Goal: Transaction & Acquisition: Purchase product/service

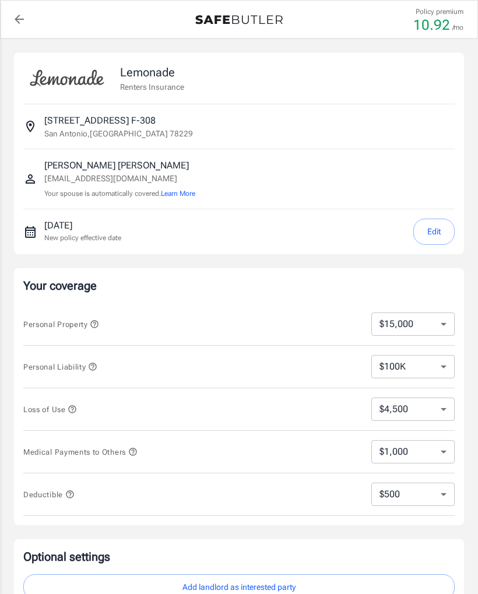
select select "15000"
select select "500"
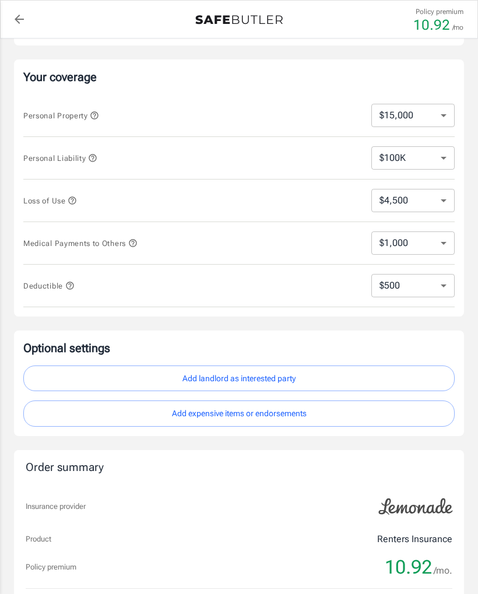
scroll to position [186, 0]
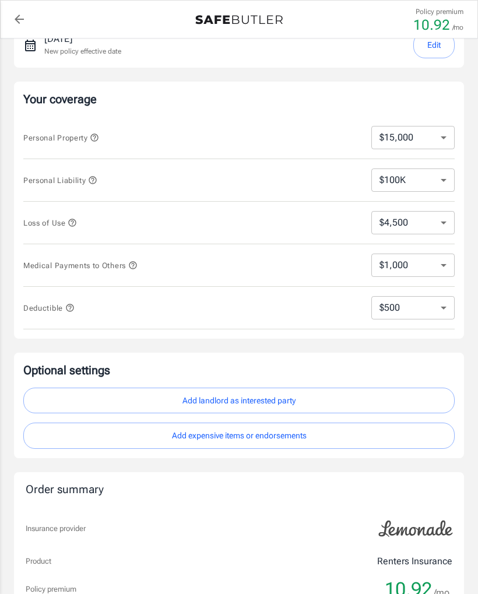
click at [438, 135] on select "$10,000 $15,000 $20,000 $25,000 $30,000 $40,000 $50,000 $100K $150K $200K $250K" at bounding box center [412, 137] width 83 height 23
select select "25000"
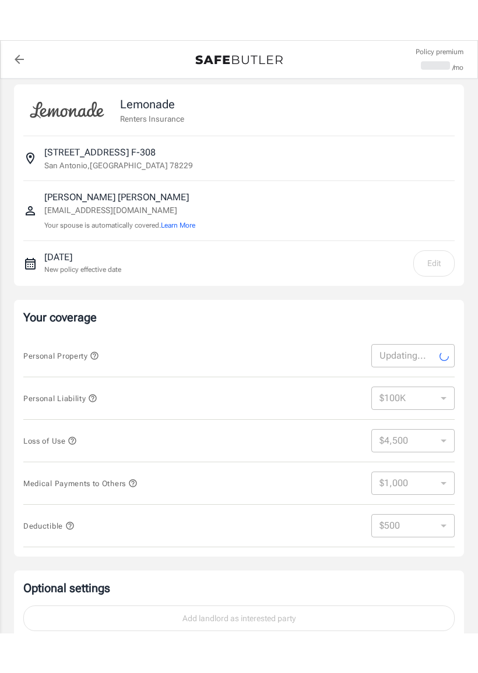
scroll to position [0, 0]
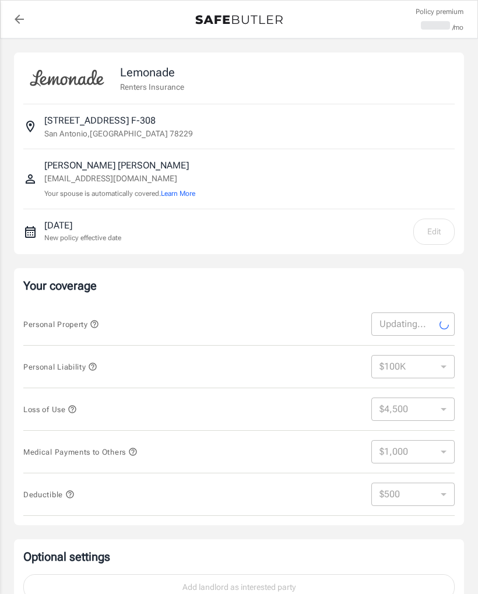
select select "25000"
select select "7500"
click at [445, 324] on select "$10,000 $15,000 $20,000 $25,000 $30,000 $40,000 $50,000 $100K $150K $200K $250K" at bounding box center [412, 323] width 83 height 23
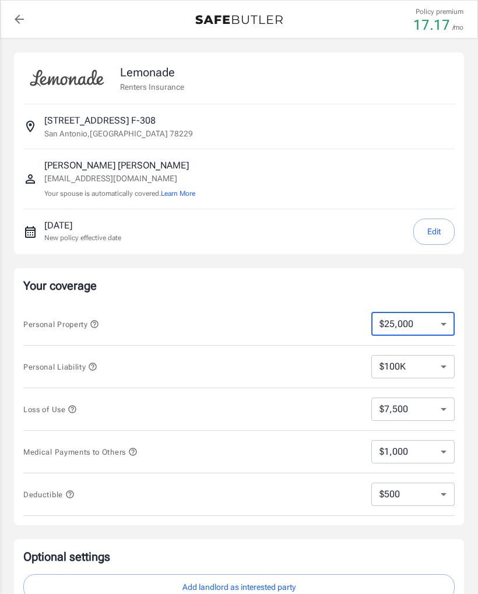
select select "10000"
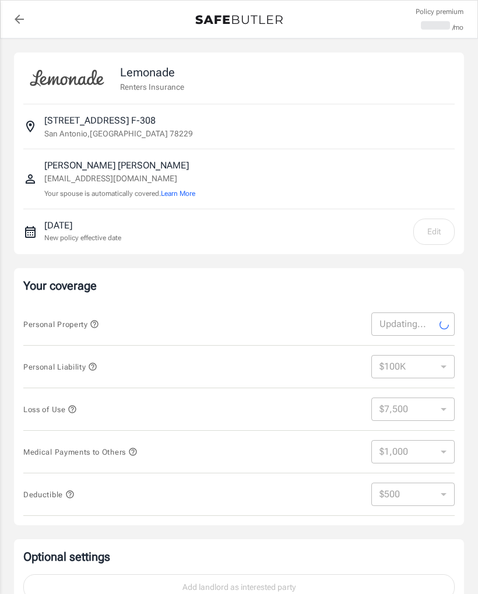
select select "10000"
select select "3000"
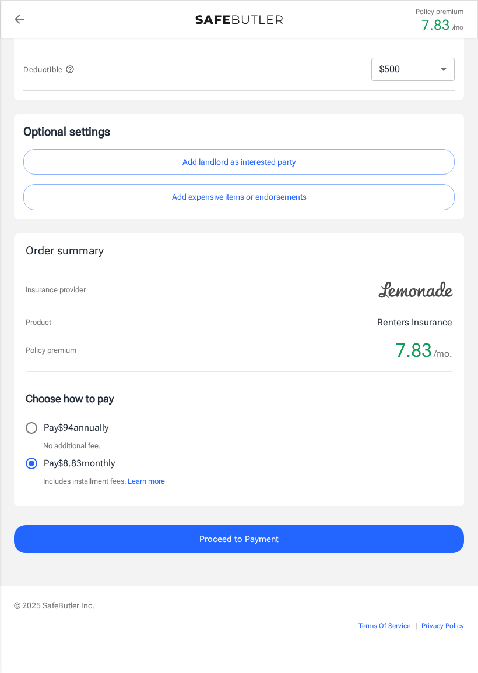
scroll to position [425, 0]
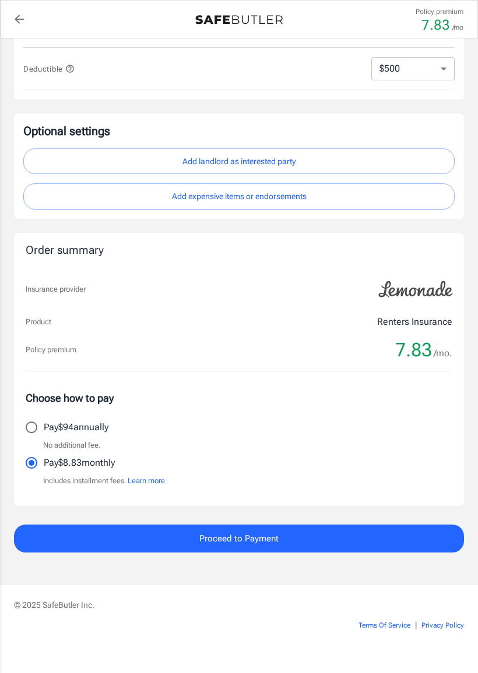
click at [248, 537] on span "Proceed to Payment" at bounding box center [238, 538] width 79 height 15
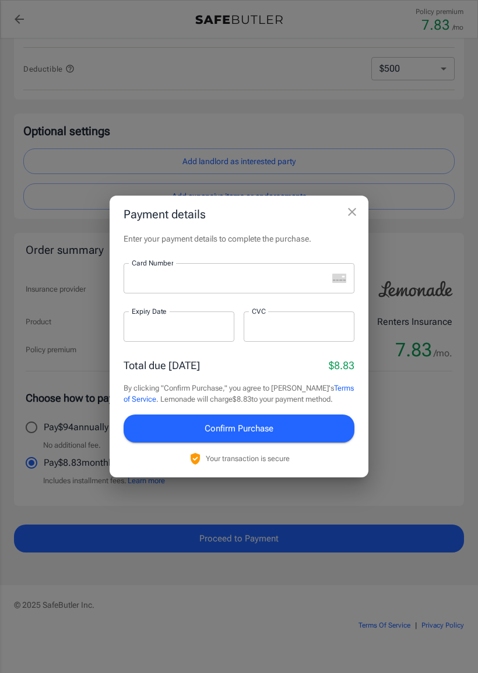
click at [350, 218] on icon "close" at bounding box center [352, 212] width 14 height 14
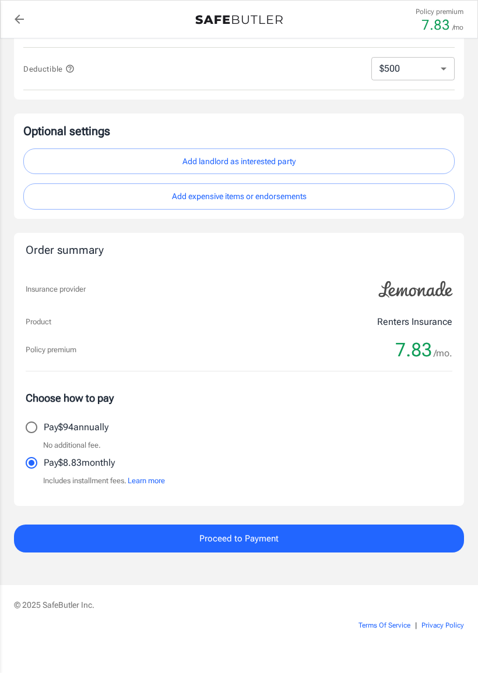
click at [84, 428] on p "Pay $94 annually" at bounding box center [76, 428] width 65 height 14
click at [44, 428] on input "Pay $94 annually" at bounding box center [31, 427] width 24 height 24
radio input "true"
click at [273, 544] on button "Proceed to Payment" at bounding box center [239, 539] width 450 height 28
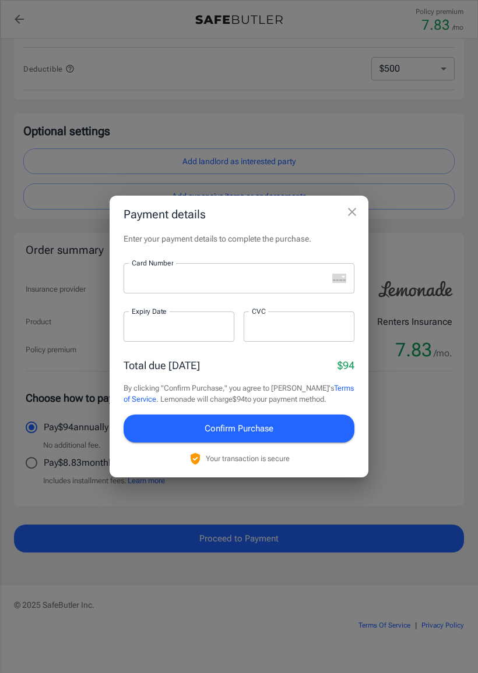
click at [355, 217] on icon "close" at bounding box center [352, 212] width 14 height 14
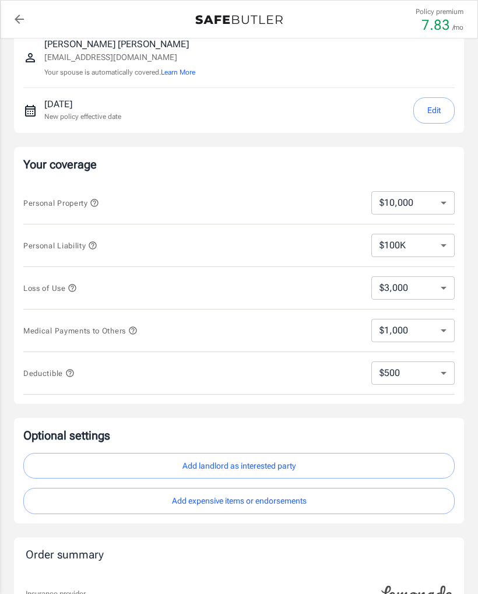
scroll to position [121, 0]
click at [441, 373] on select "$250 $500 $1,000 $2,500" at bounding box center [412, 373] width 83 height 23
select select "1000"
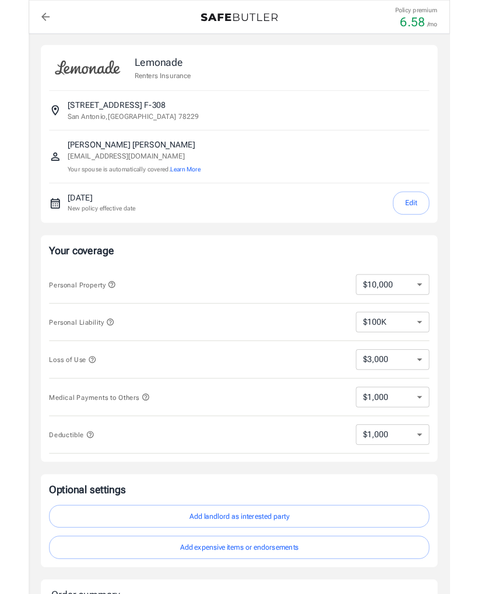
scroll to position [0, 0]
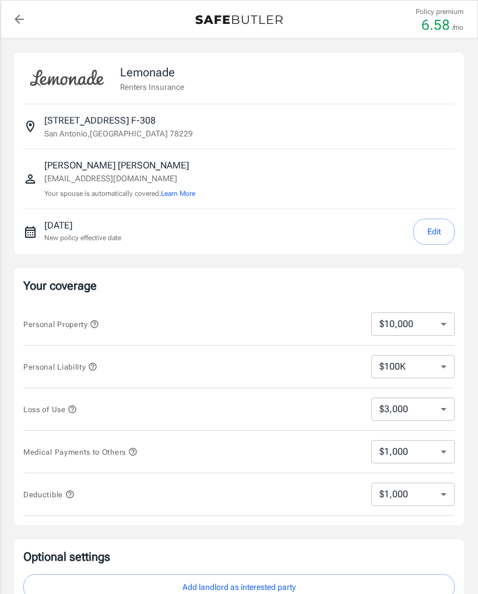
click at [181, 195] on button "Learn More" at bounding box center [178, 193] width 34 height 10
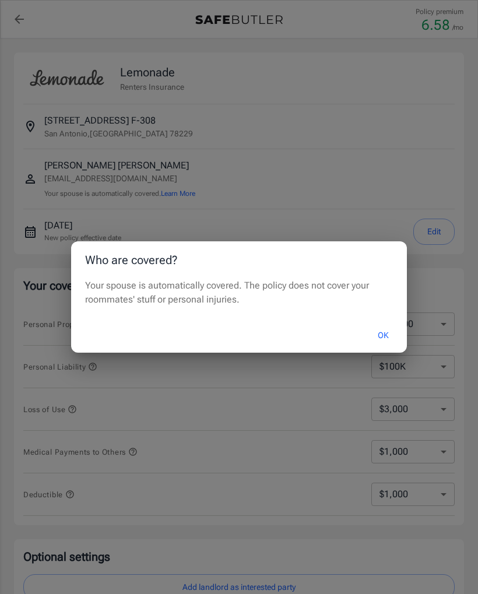
click at [385, 332] on button "OK" at bounding box center [383, 335] width 38 height 25
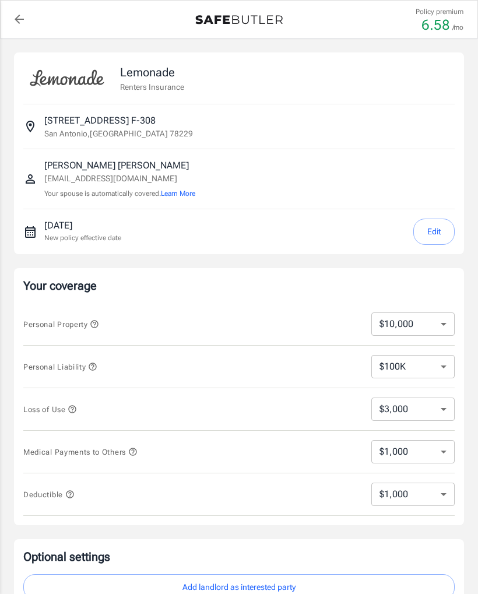
click at [443, 498] on select "$250 $500 $1,000 $2,500" at bounding box center [412, 493] width 83 height 23
select select "2500"
click at [446, 494] on select "$250 $500 $1,000 $2,500" at bounding box center [412, 493] width 83 height 23
select select "1000"
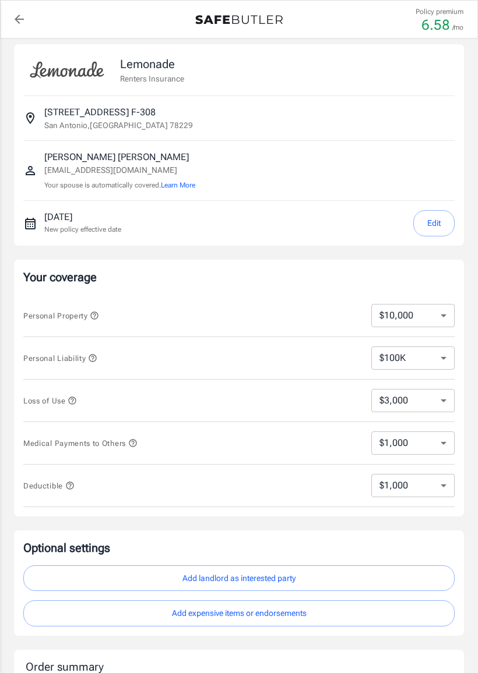
scroll to position [9, 0]
click at [74, 221] on p "[DATE]" at bounding box center [82, 217] width 77 height 14
click at [71, 224] on p "New policy effective date" at bounding box center [82, 229] width 77 height 10
click at [29, 222] on icon "New policy start date" at bounding box center [30, 223] width 14 height 14
click at [429, 215] on button "Edit" at bounding box center [433, 223] width 41 height 26
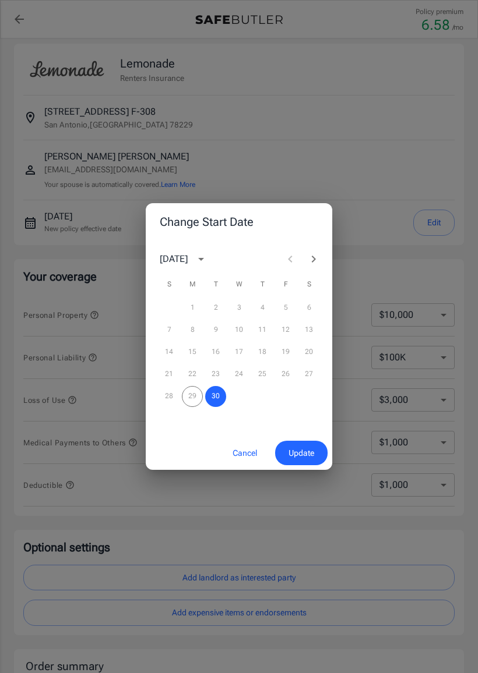
click at [295, 446] on span "Update" at bounding box center [301, 453] width 26 height 15
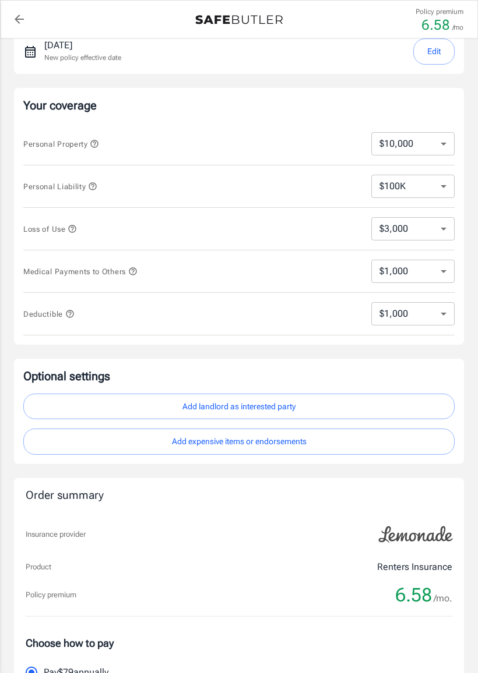
scroll to position [181, 0]
click at [277, 443] on button "Add expensive items or endorsements" at bounding box center [238, 441] width 431 height 26
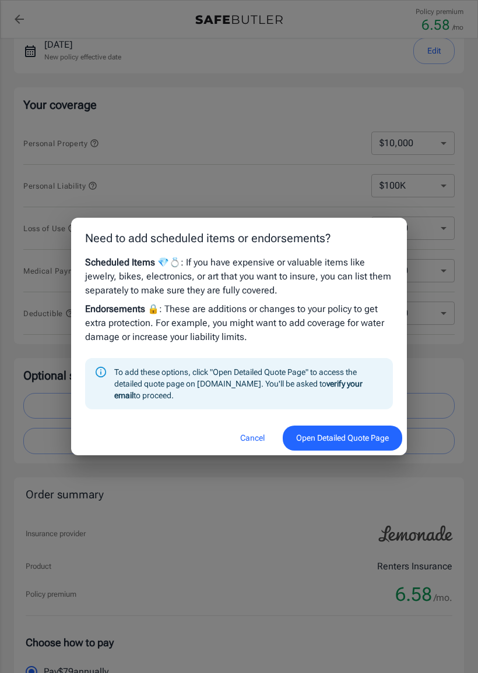
click at [462, 429] on div "Need to add scheduled items or endorsements? Scheduled Items 💎💍 : If you have e…" at bounding box center [239, 336] width 478 height 673
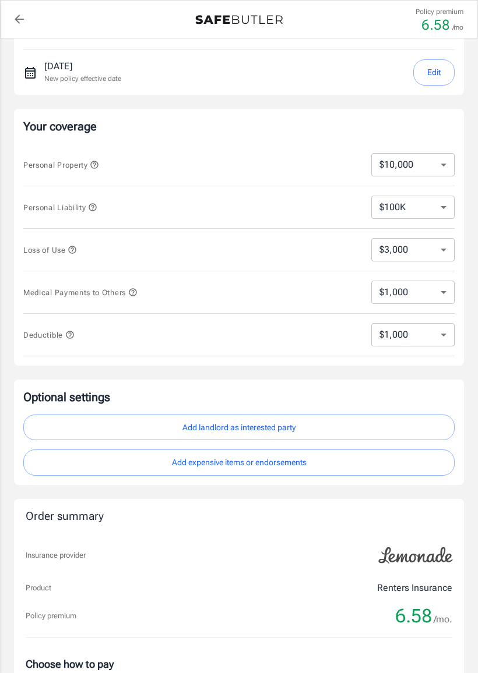
scroll to position [163, 0]
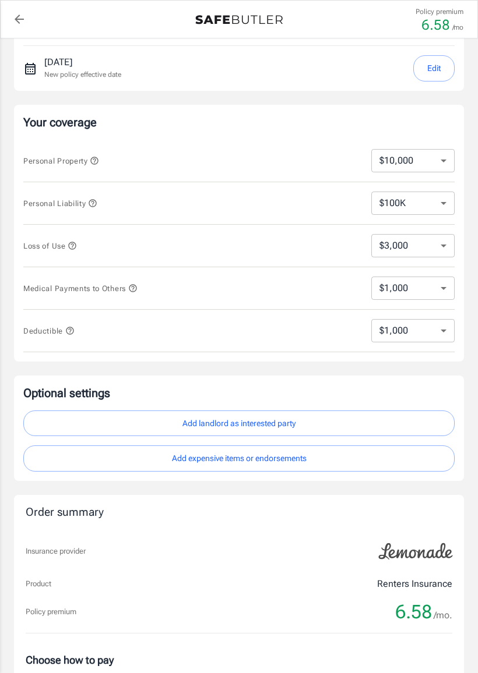
click at [291, 423] on button "Add landlord as interested party" at bounding box center [238, 424] width 431 height 26
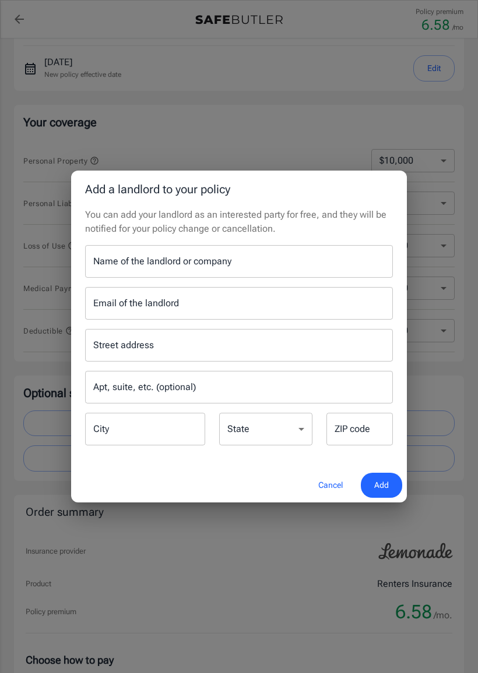
click at [327, 484] on button "Cancel" at bounding box center [330, 485] width 51 height 25
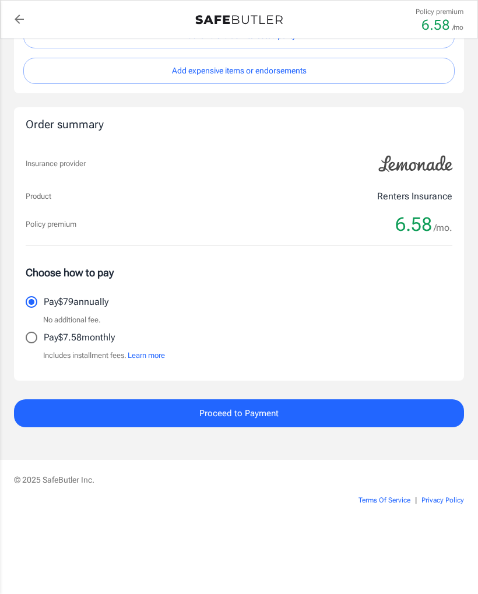
scroll to position [560, 0]
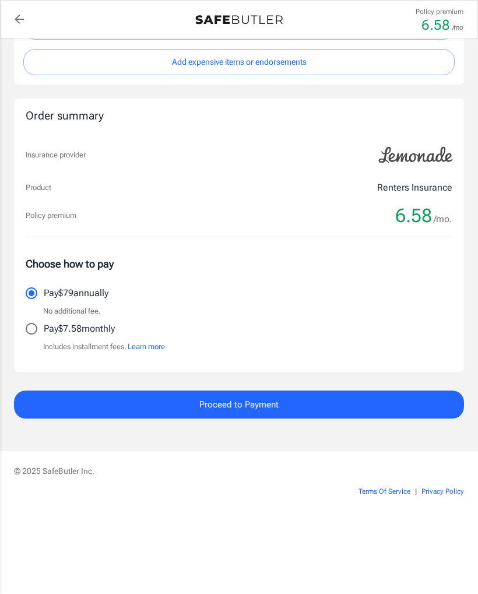
click at [138, 343] on button "Learn more" at bounding box center [146, 347] width 37 height 12
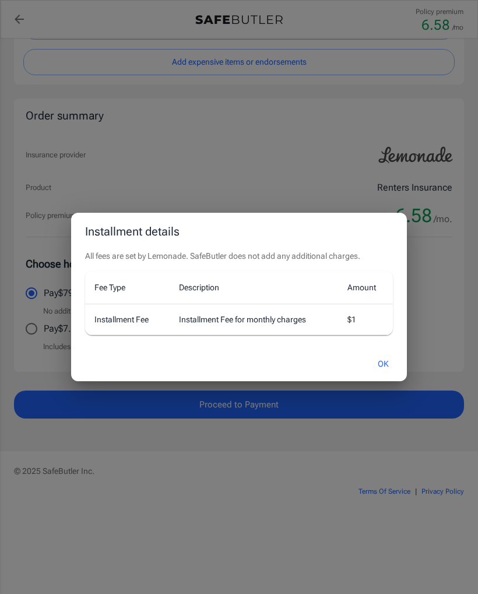
click at [376, 359] on button "OK" at bounding box center [383, 363] width 38 height 25
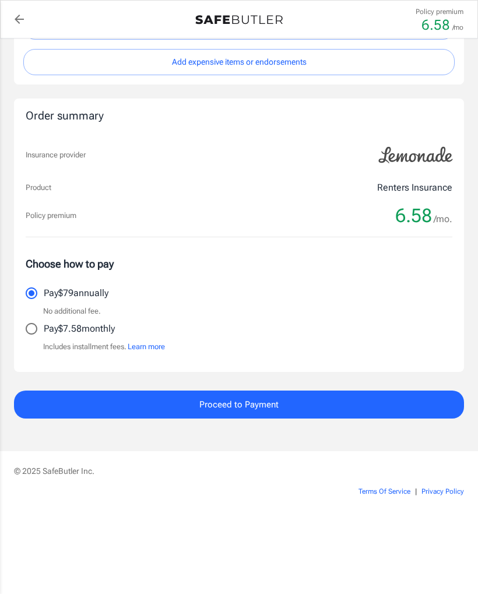
click at [34, 327] on input "Pay $7.58 monthly" at bounding box center [31, 328] width 24 height 24
radio input "true"
click at [333, 403] on button "Proceed to Payment" at bounding box center [239, 404] width 450 height 28
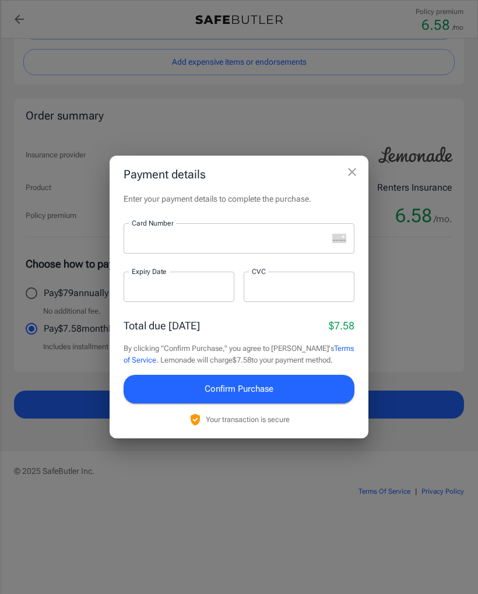
click at [421, 343] on div "Payment details Enter your payment details to complete the purchase. Card Numbe…" at bounding box center [239, 297] width 478 height 594
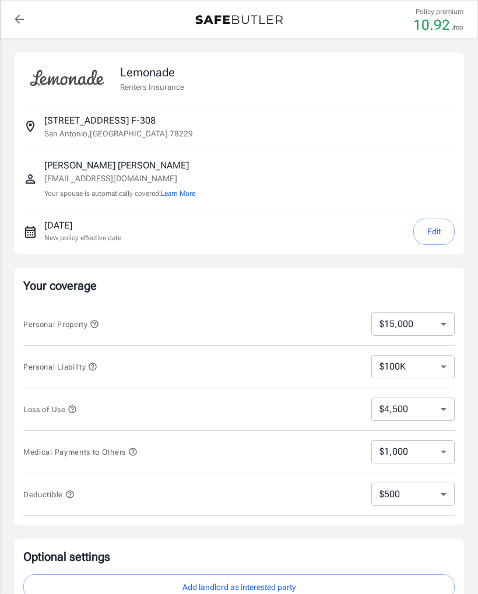
select select "15000"
select select "500"
click at [442, 325] on select "$10,000 $15,000 $20,000 $25,000 $30,000 $40,000 $50,000 $100K $150K $200K $250K" at bounding box center [412, 323] width 83 height 23
select select "10000"
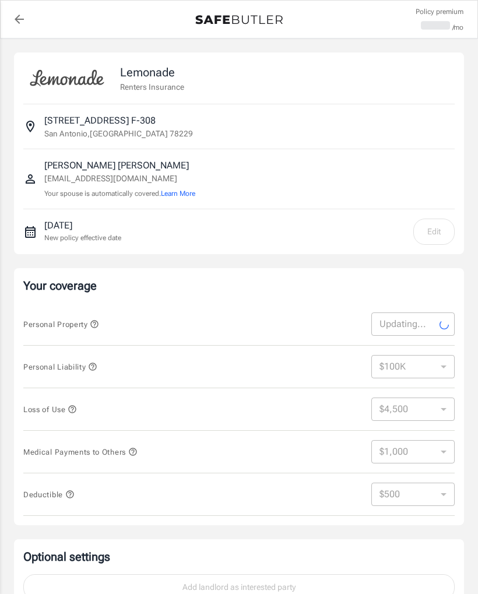
select select "3000"
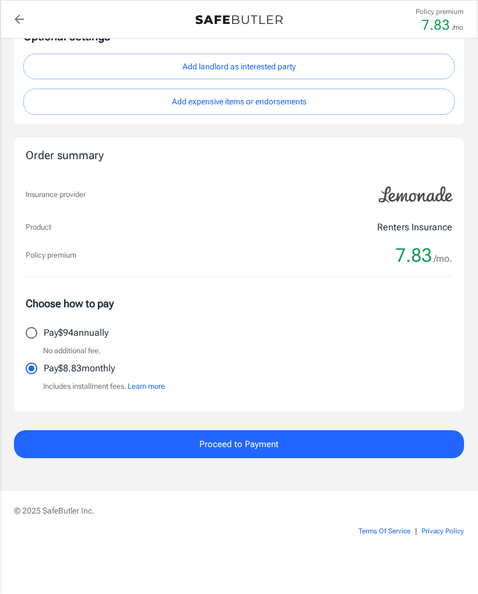
scroll to position [553, 0]
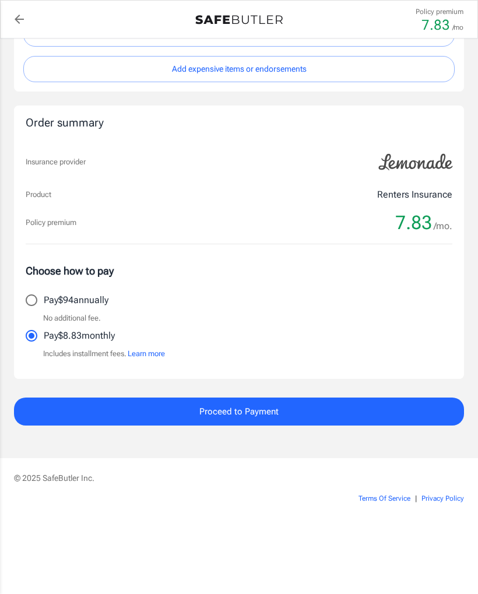
click at [253, 412] on span "Proceed to Payment" at bounding box center [238, 411] width 79 height 15
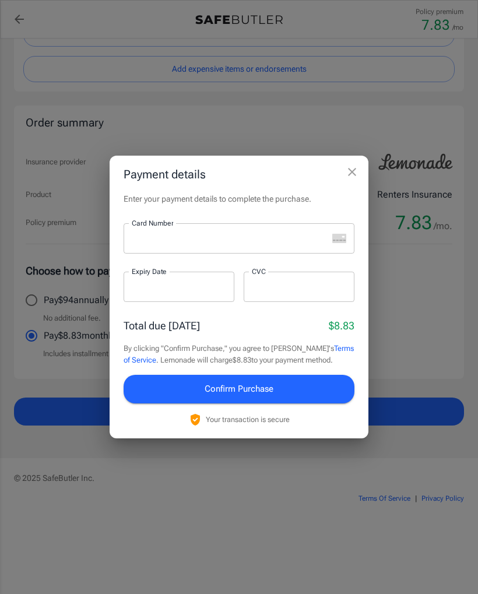
click at [357, 168] on icon "close" at bounding box center [352, 172] width 14 height 14
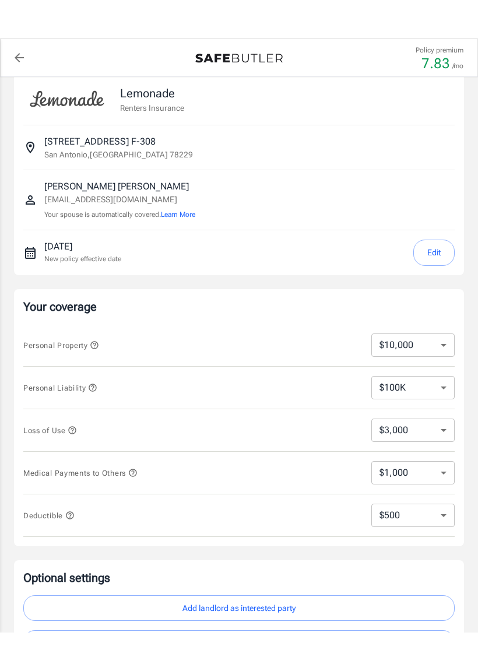
scroll to position [0, 0]
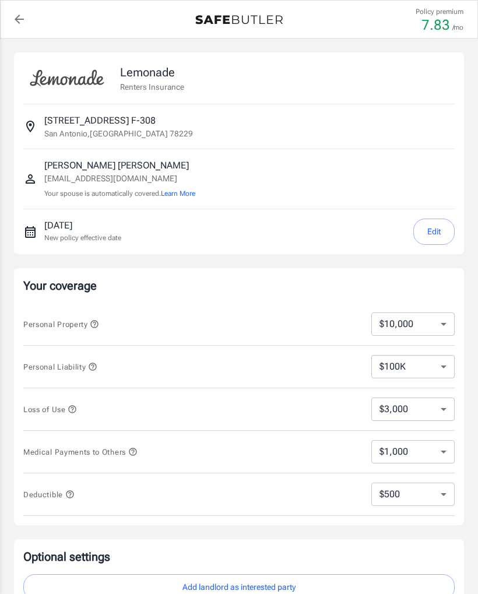
click at [175, 197] on button "Learn More" at bounding box center [178, 193] width 34 height 10
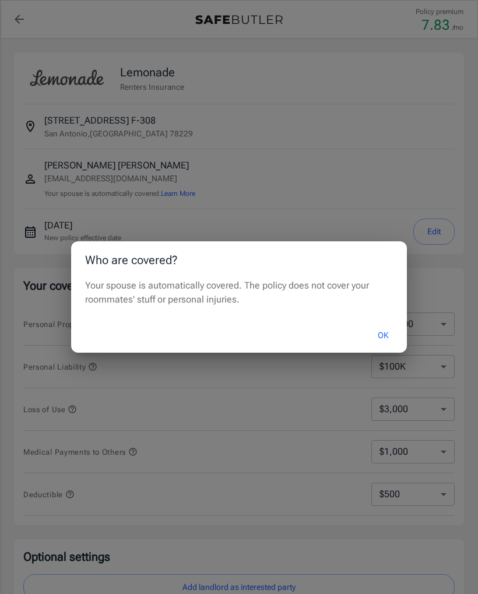
click at [379, 330] on button "OK" at bounding box center [383, 335] width 38 height 25
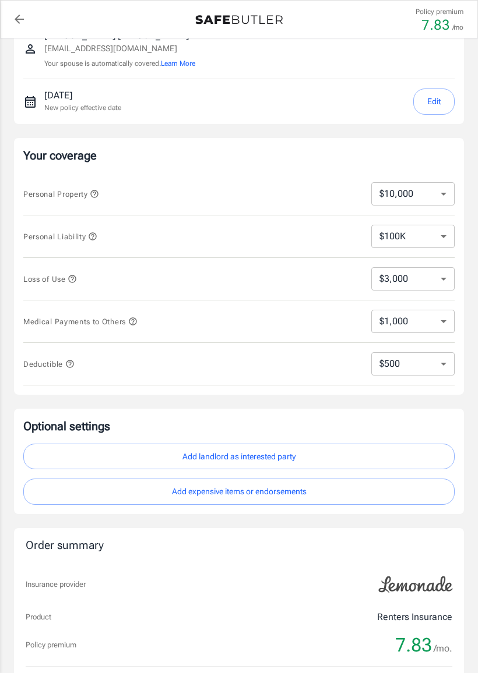
scroll to position [129, 0]
click at [440, 366] on select "$250 $500 $1,000 $2,500" at bounding box center [412, 364] width 83 height 23
select select "250"
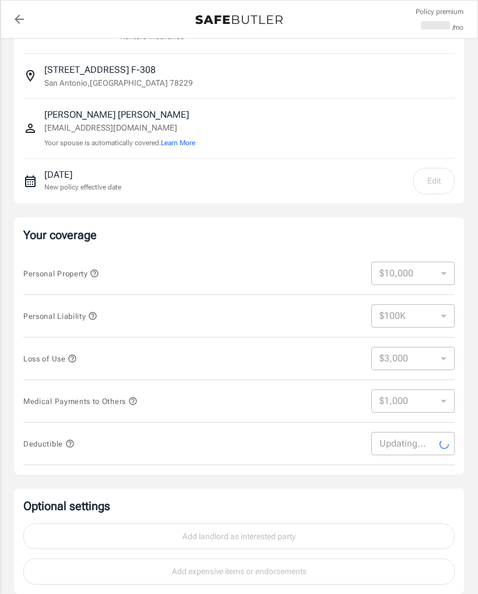
scroll to position [0, 0]
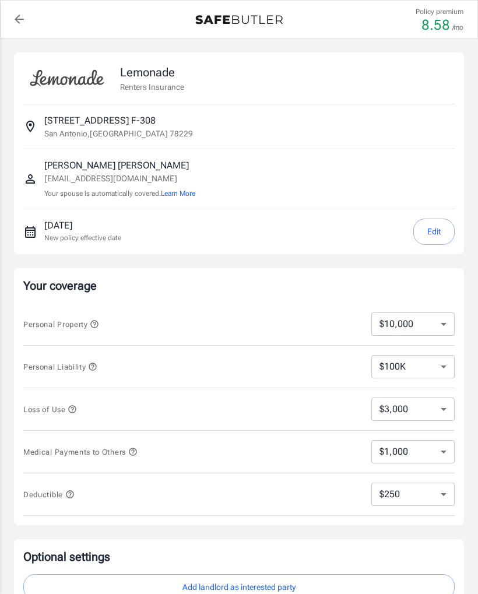
click at [444, 493] on select "$250 $500 $1,000 $2,500" at bounding box center [412, 493] width 83 height 23
select select "500"
click at [446, 490] on select "$250 $500 $1,000 $2,500" at bounding box center [412, 493] width 83 height 23
select select "250"
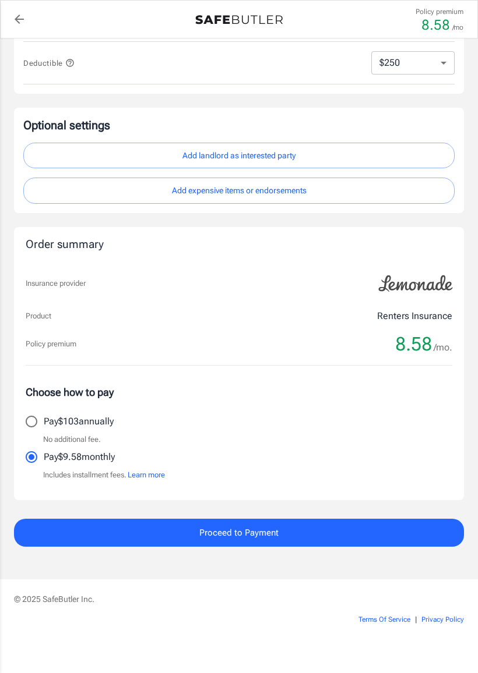
scroll to position [432, 0]
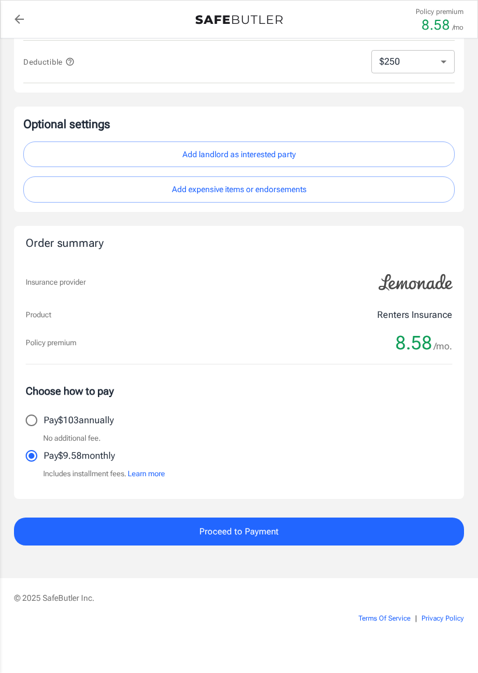
click at [269, 531] on span "Proceed to Payment" at bounding box center [238, 531] width 79 height 15
